Goal: Transaction & Acquisition: Purchase product/service

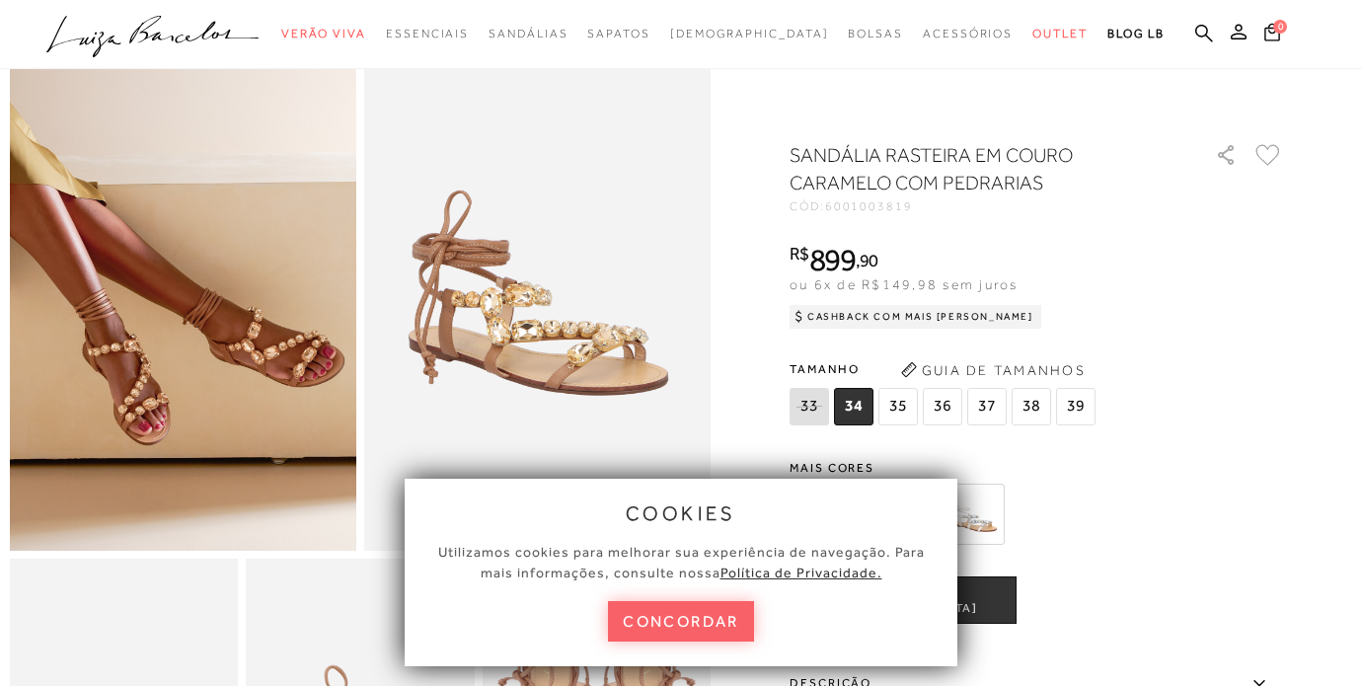
scroll to position [111, 0]
click at [731, 610] on button "concordar" at bounding box center [681, 621] width 146 height 40
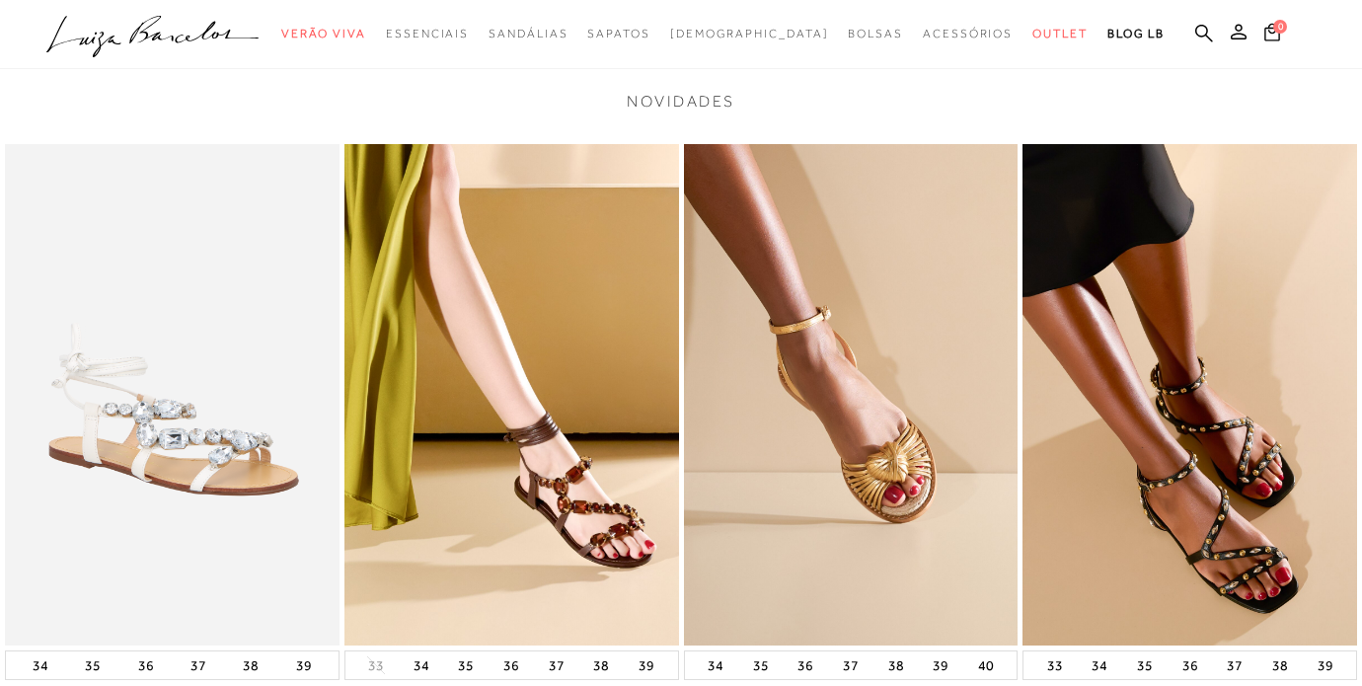
scroll to position [1732, 0]
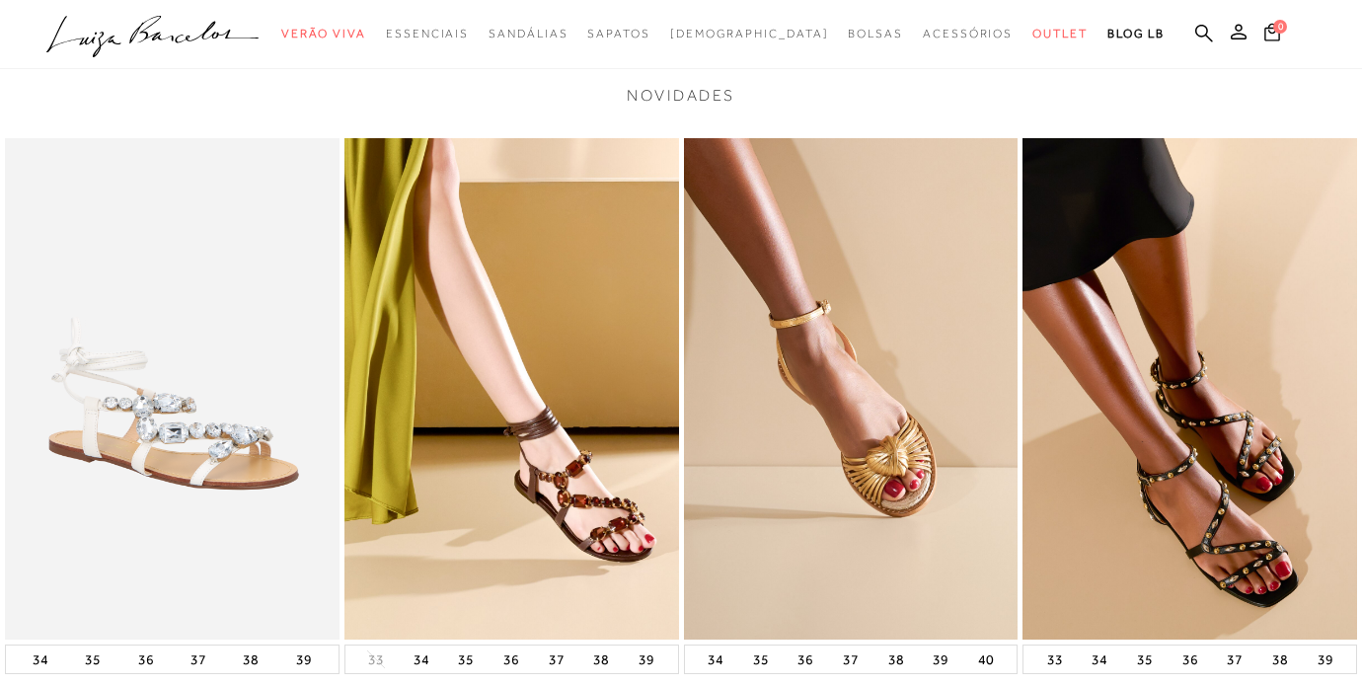
click at [881, 420] on img at bounding box center [851, 388] width 335 height 501
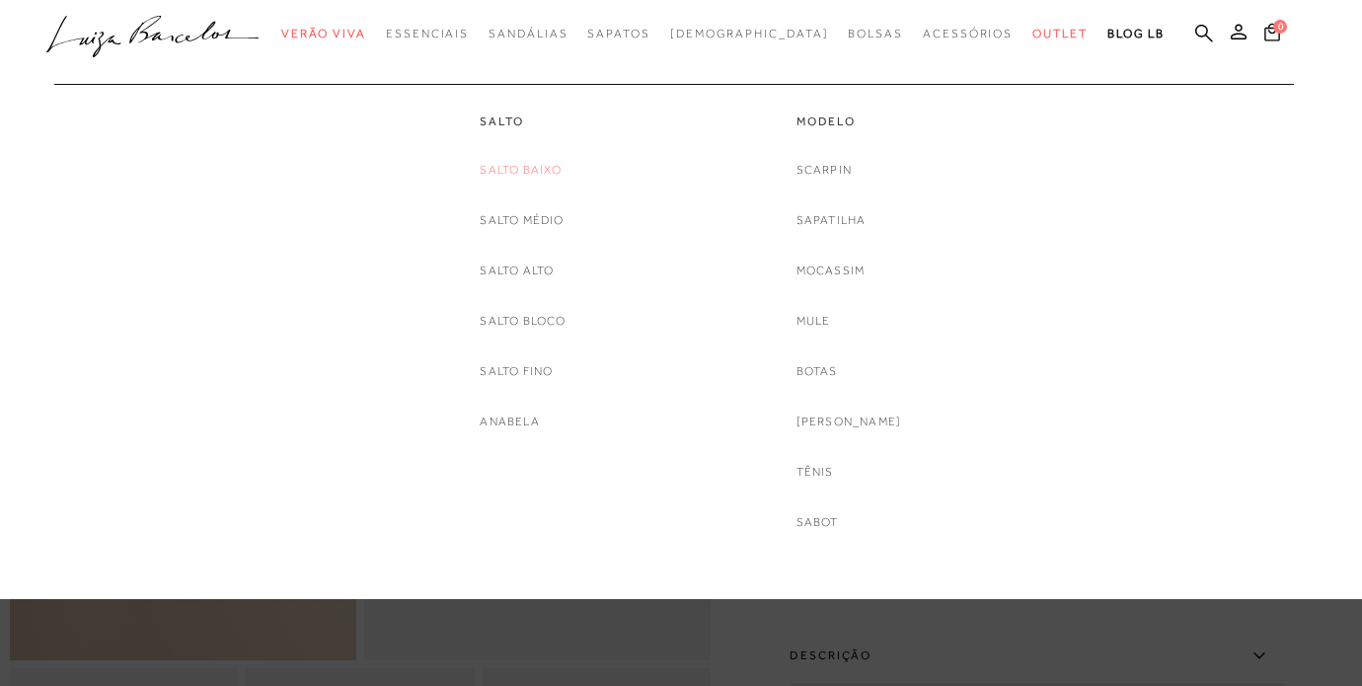
click at [543, 168] on link "Salto Baixo" at bounding box center [521, 170] width 82 height 21
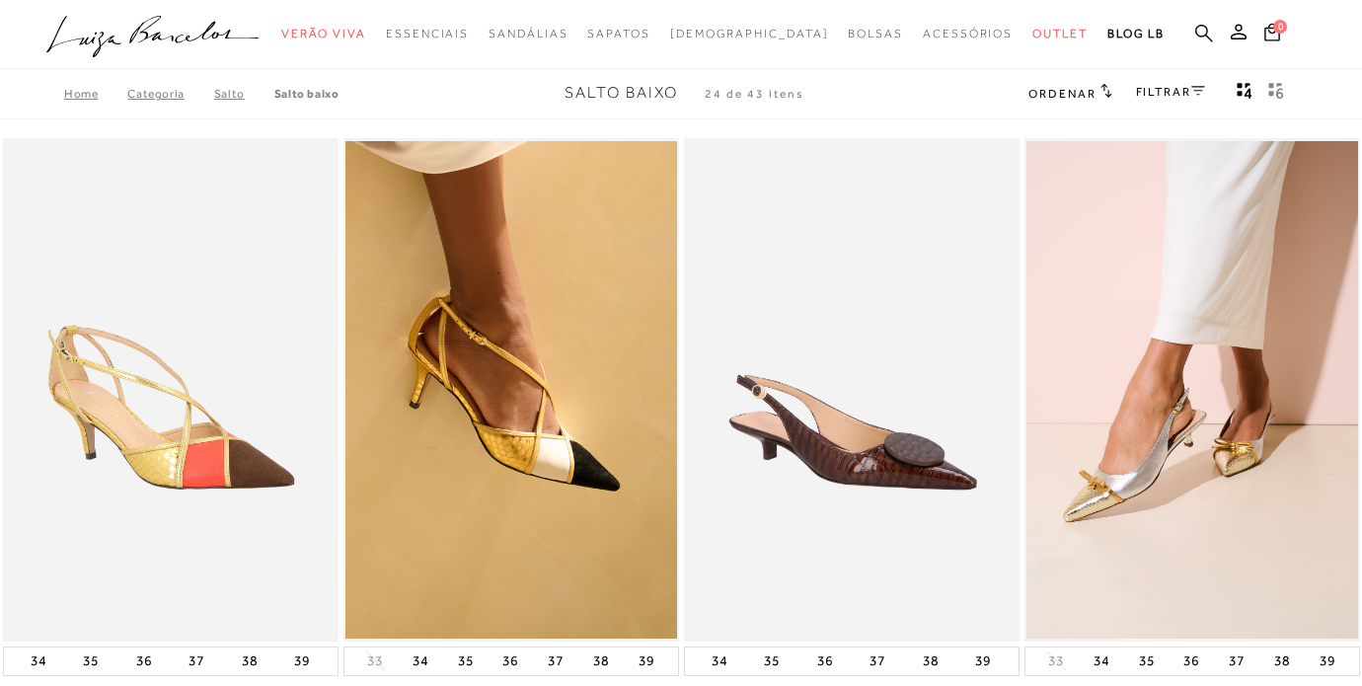
click at [1202, 31] on icon at bounding box center [1204, 33] width 18 height 19
click at [1199, 30] on icon at bounding box center [1204, 33] width 18 height 19
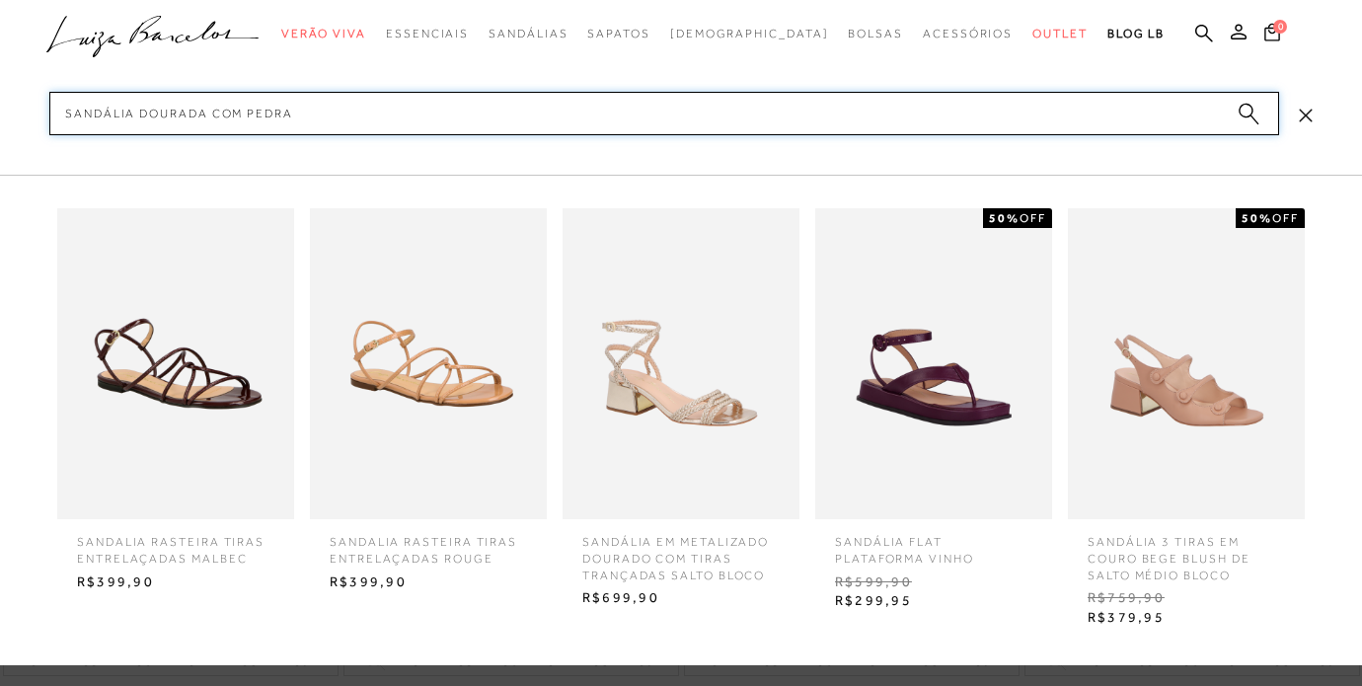
type input "sandália dourada com pedras"
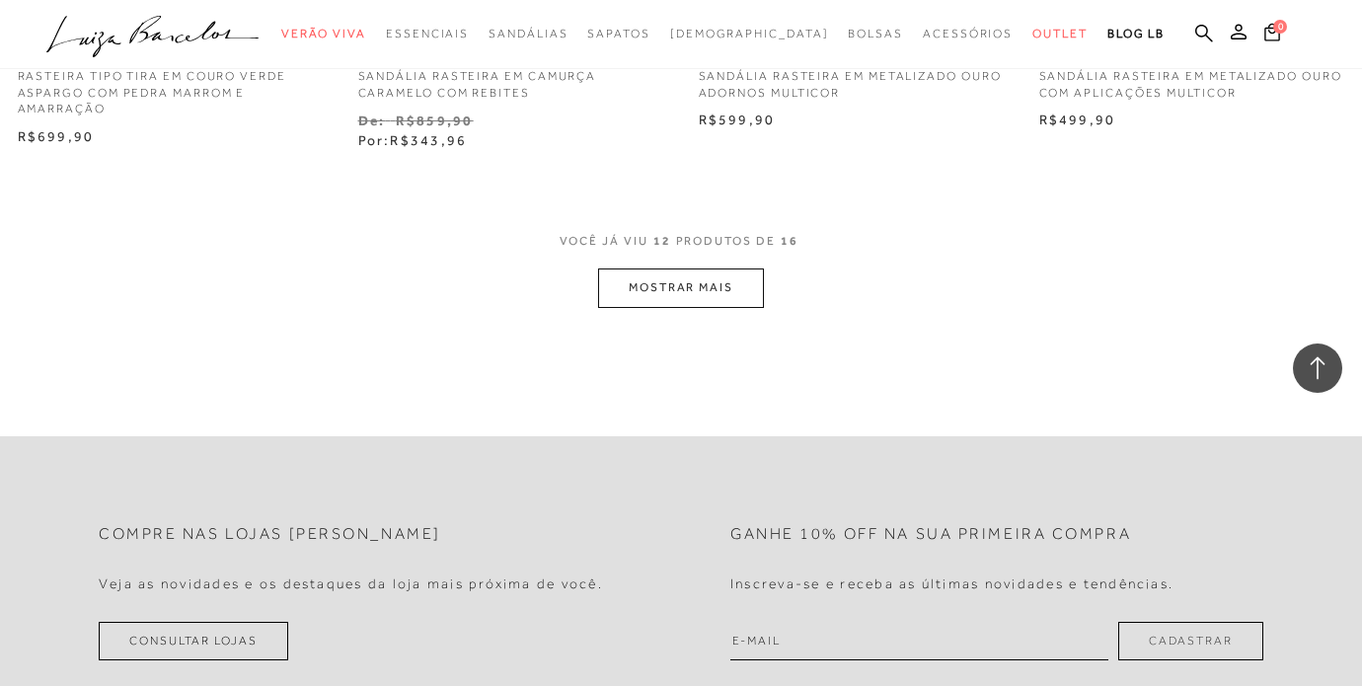
scroll to position [1957, 0]
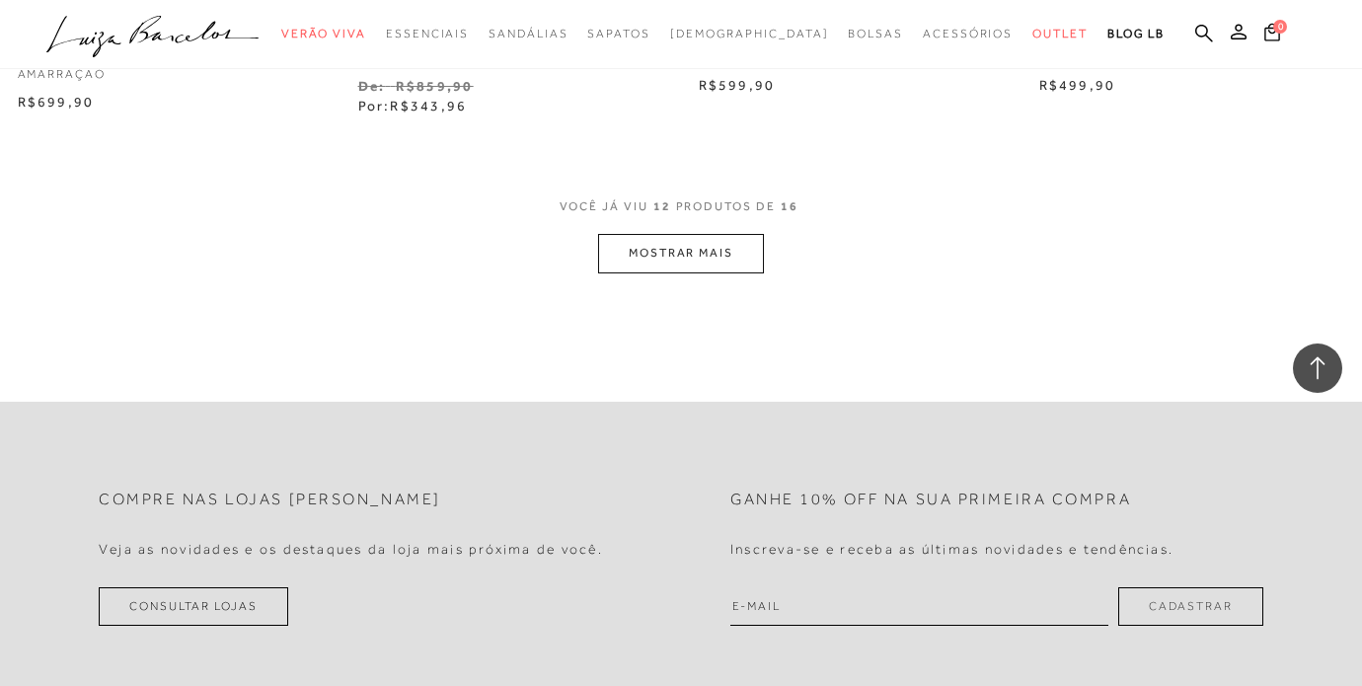
click at [732, 244] on button "MOSTRAR MAIS" at bounding box center [681, 253] width 166 height 38
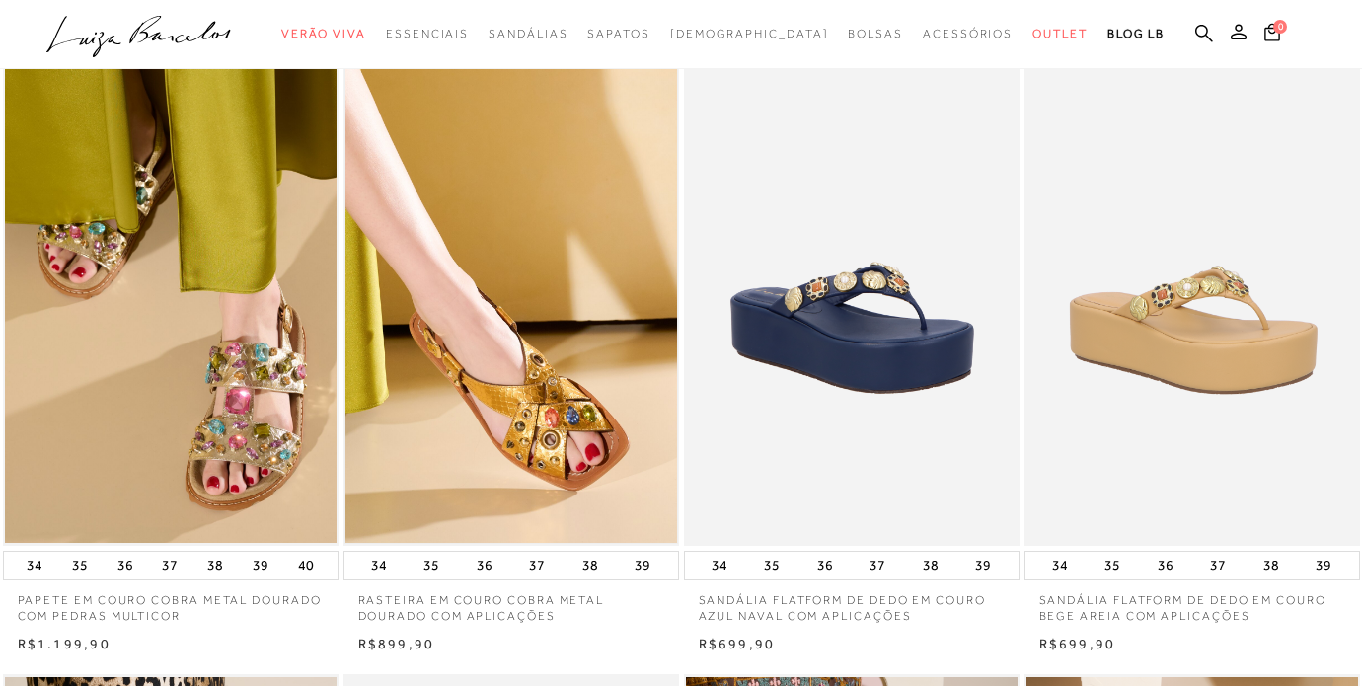
click at [578, 420] on img at bounding box center [511, 293] width 332 height 497
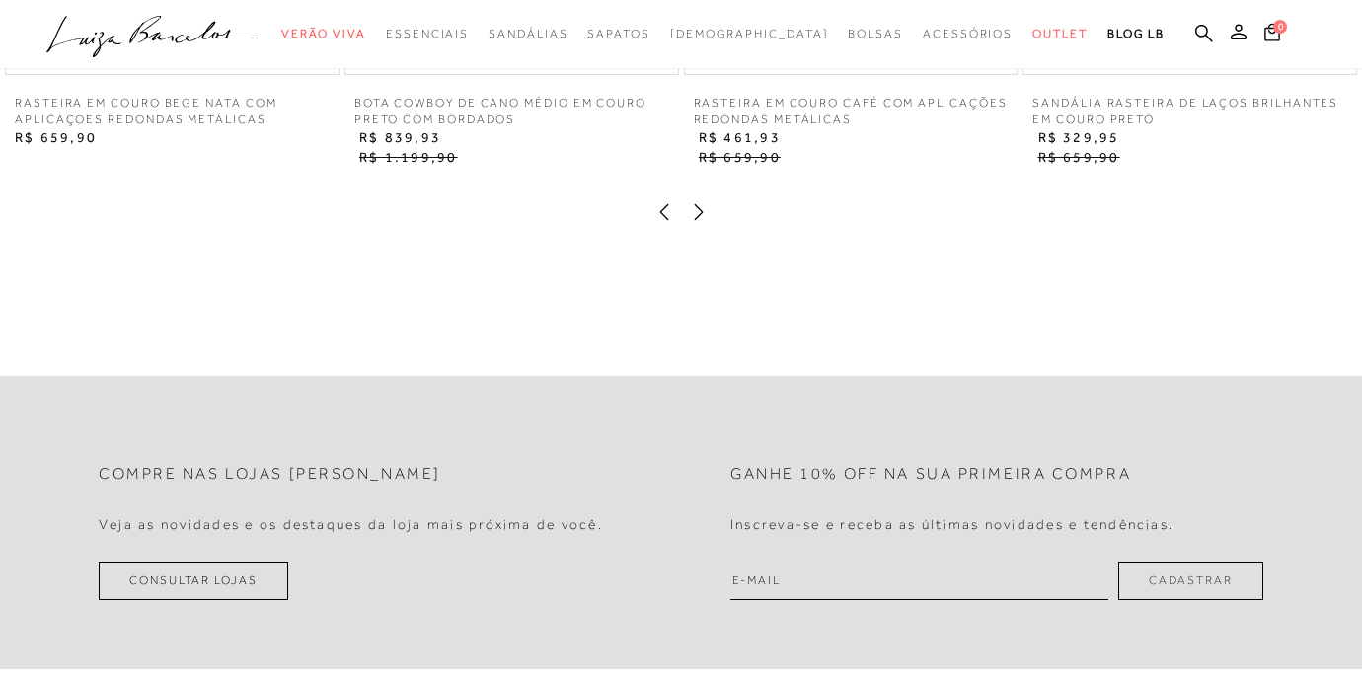
scroll to position [1994, 0]
